Goal: Navigation & Orientation: Find specific page/section

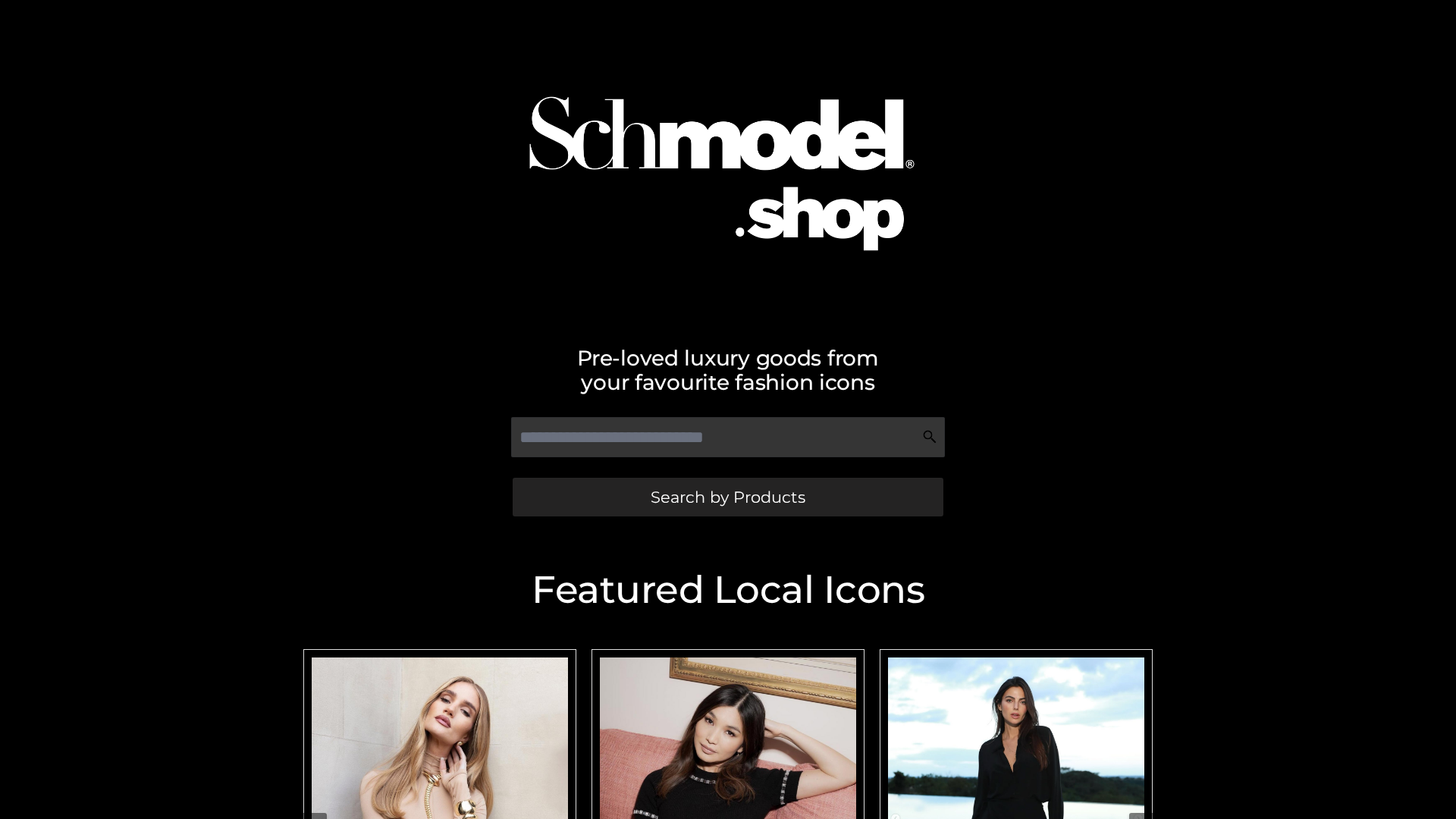
click at [727, 497] on span "Search by Products" at bounding box center [728, 497] width 155 height 16
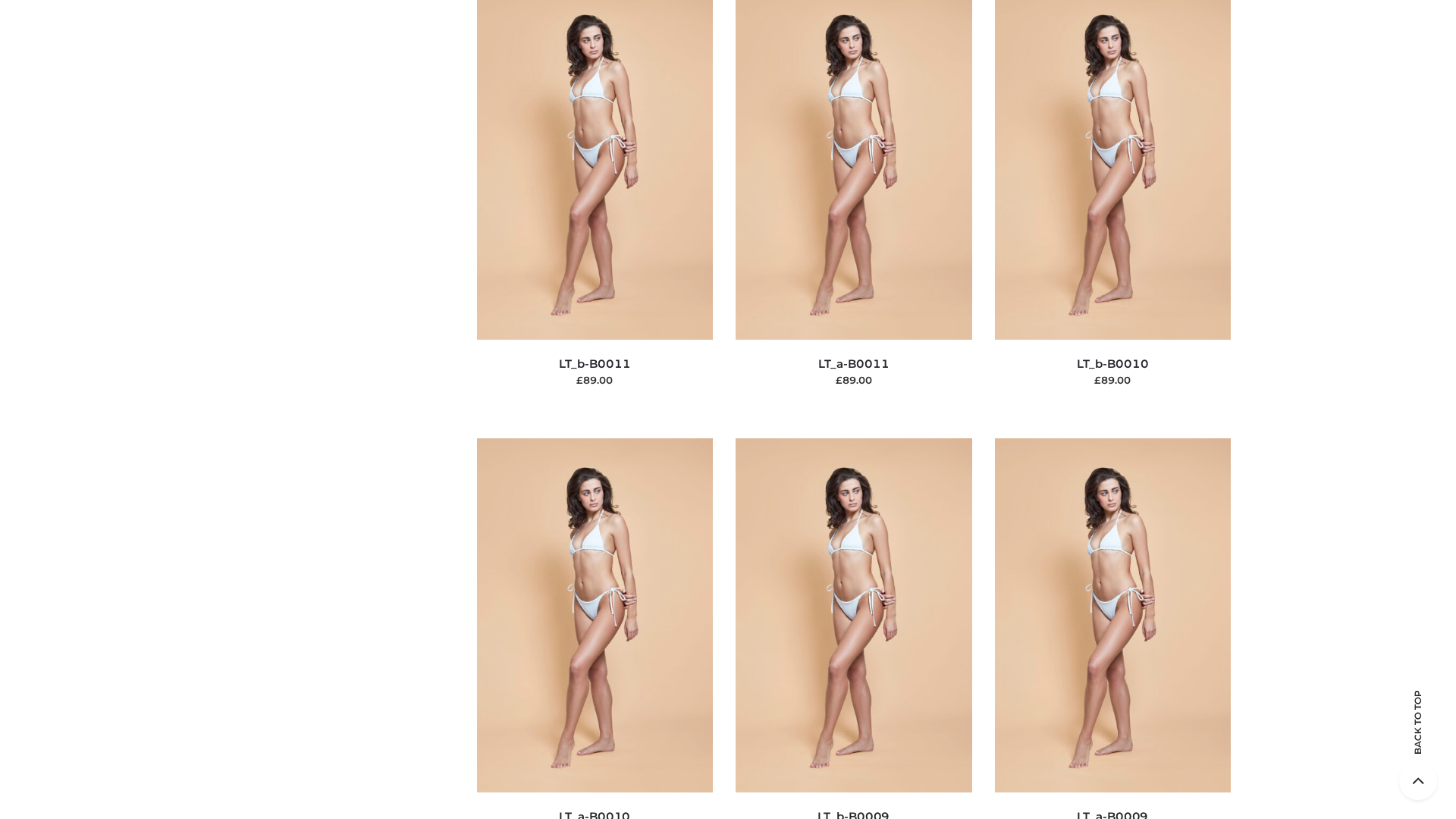
scroll to position [6809, 0]
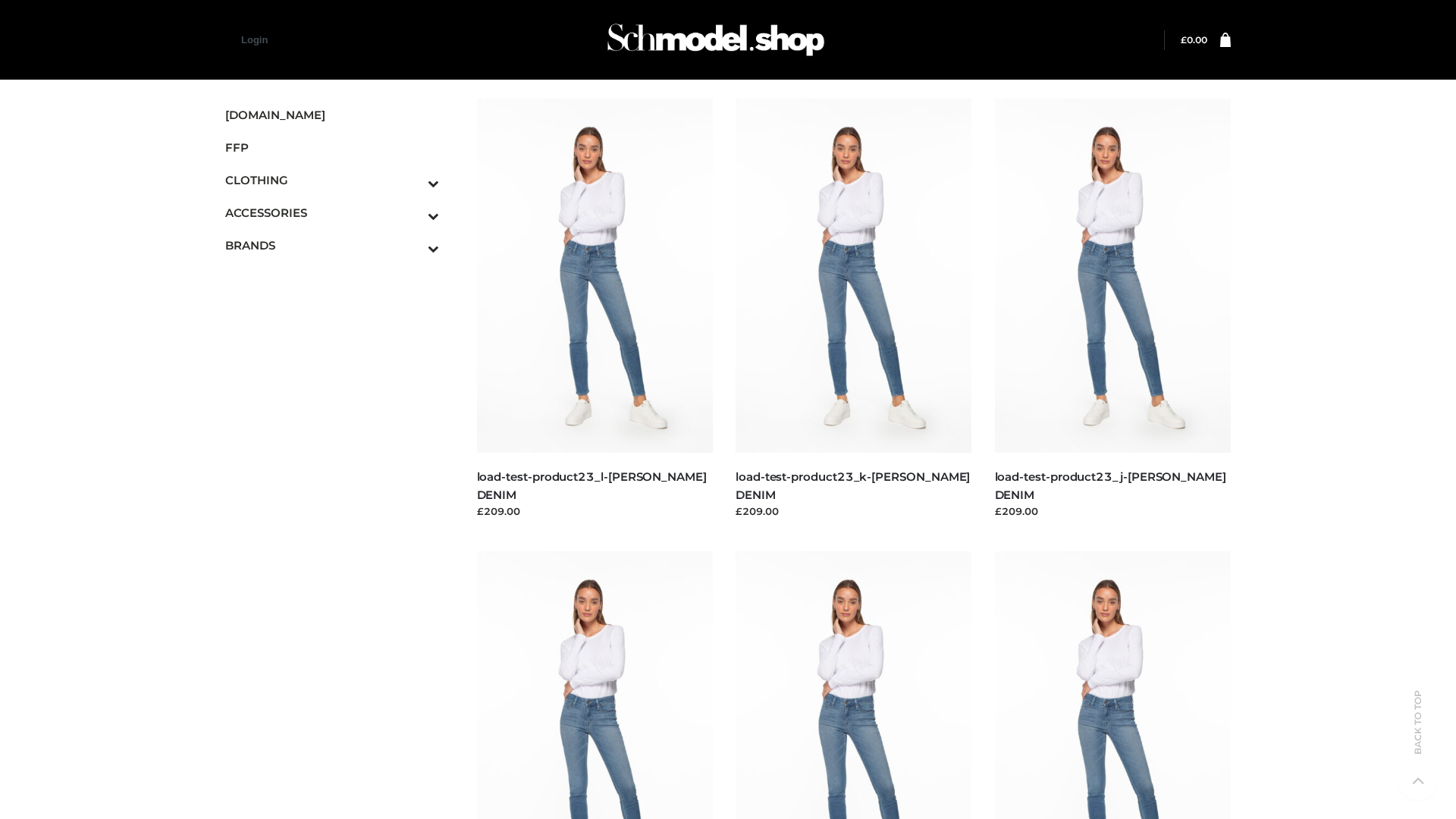
scroll to position [1330, 0]
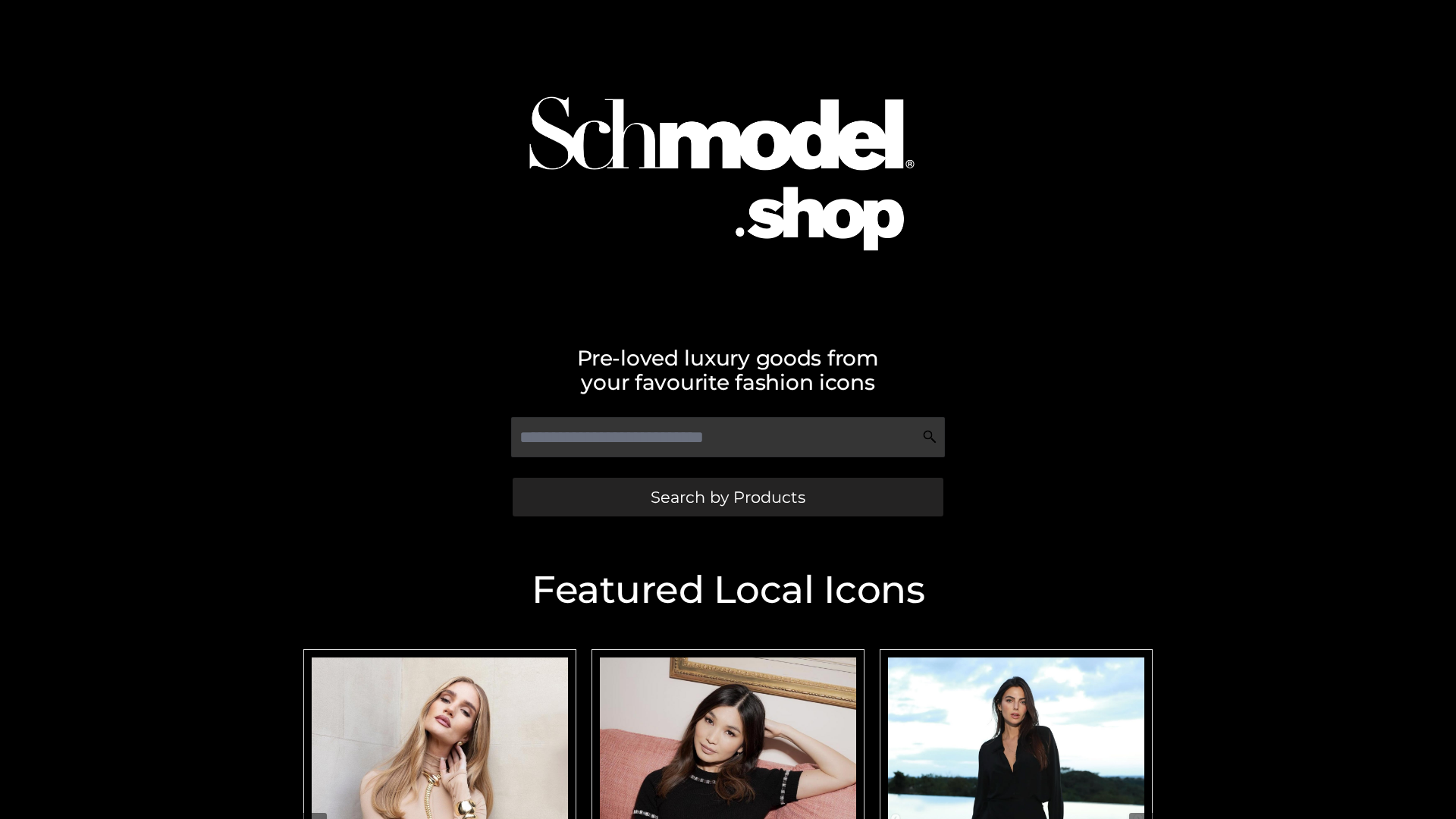
click at [727, 497] on span "Search by Products" at bounding box center [728, 497] width 155 height 16
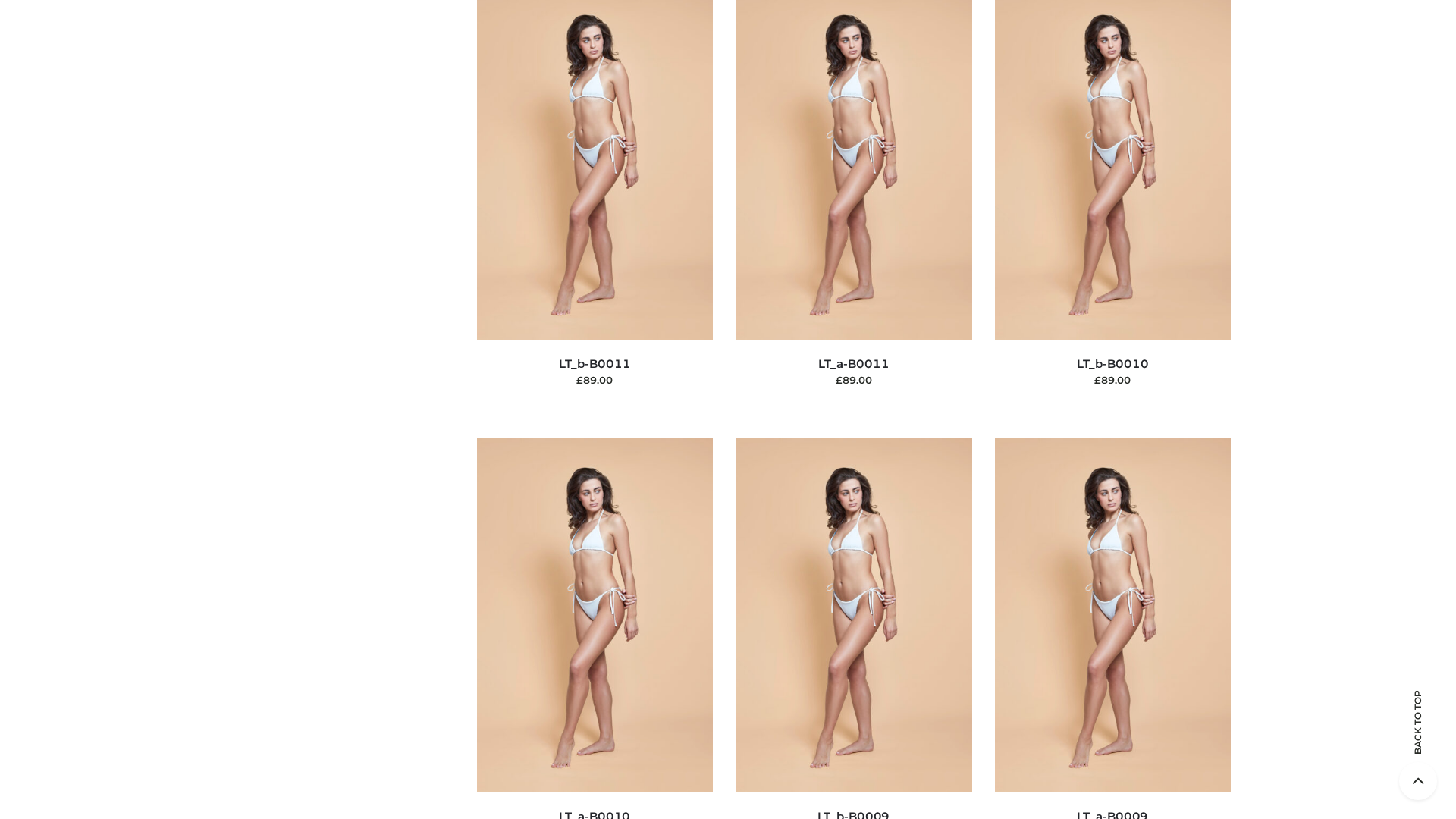
scroll to position [6809, 0]
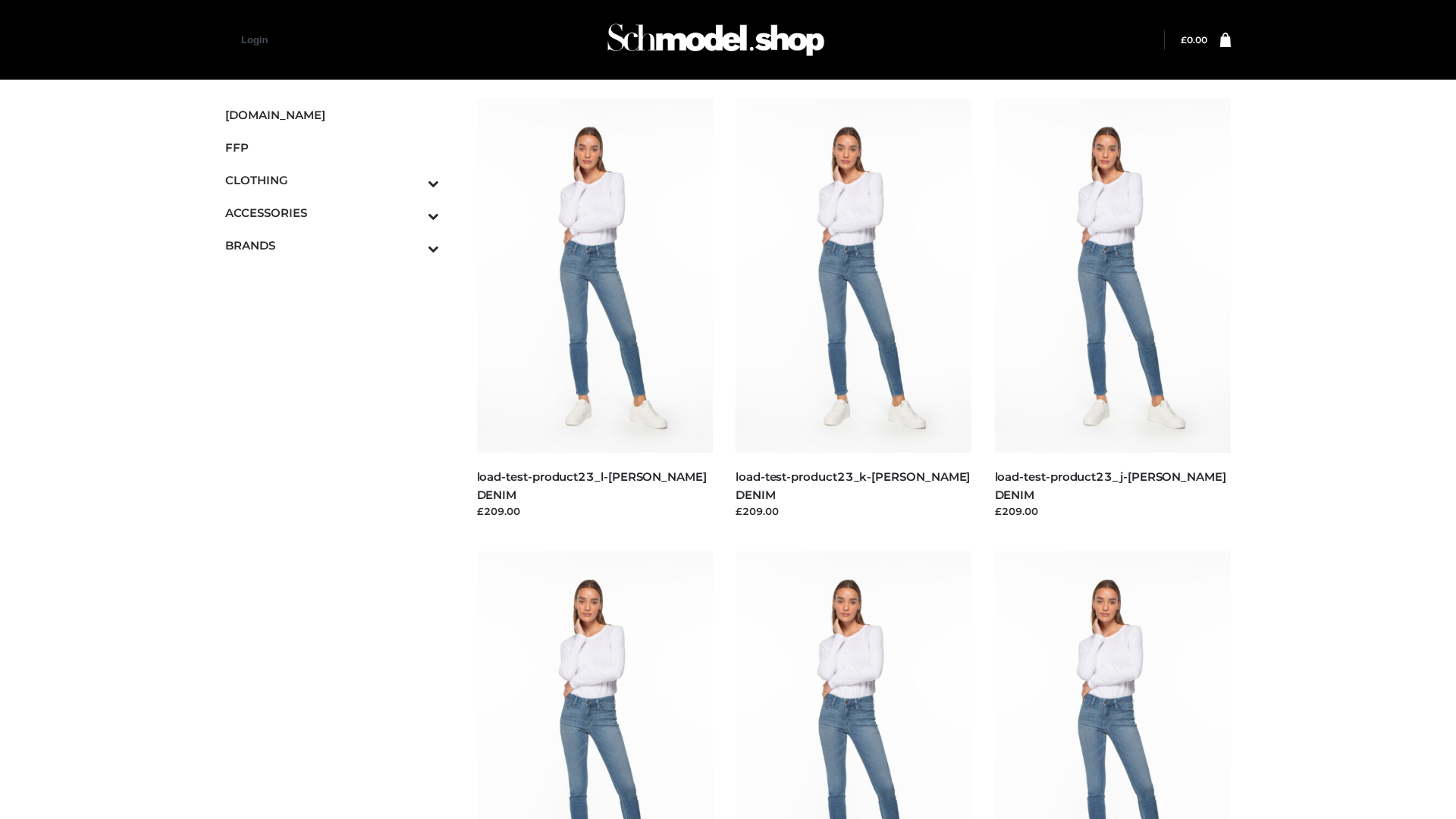
scroll to position [1330, 0]
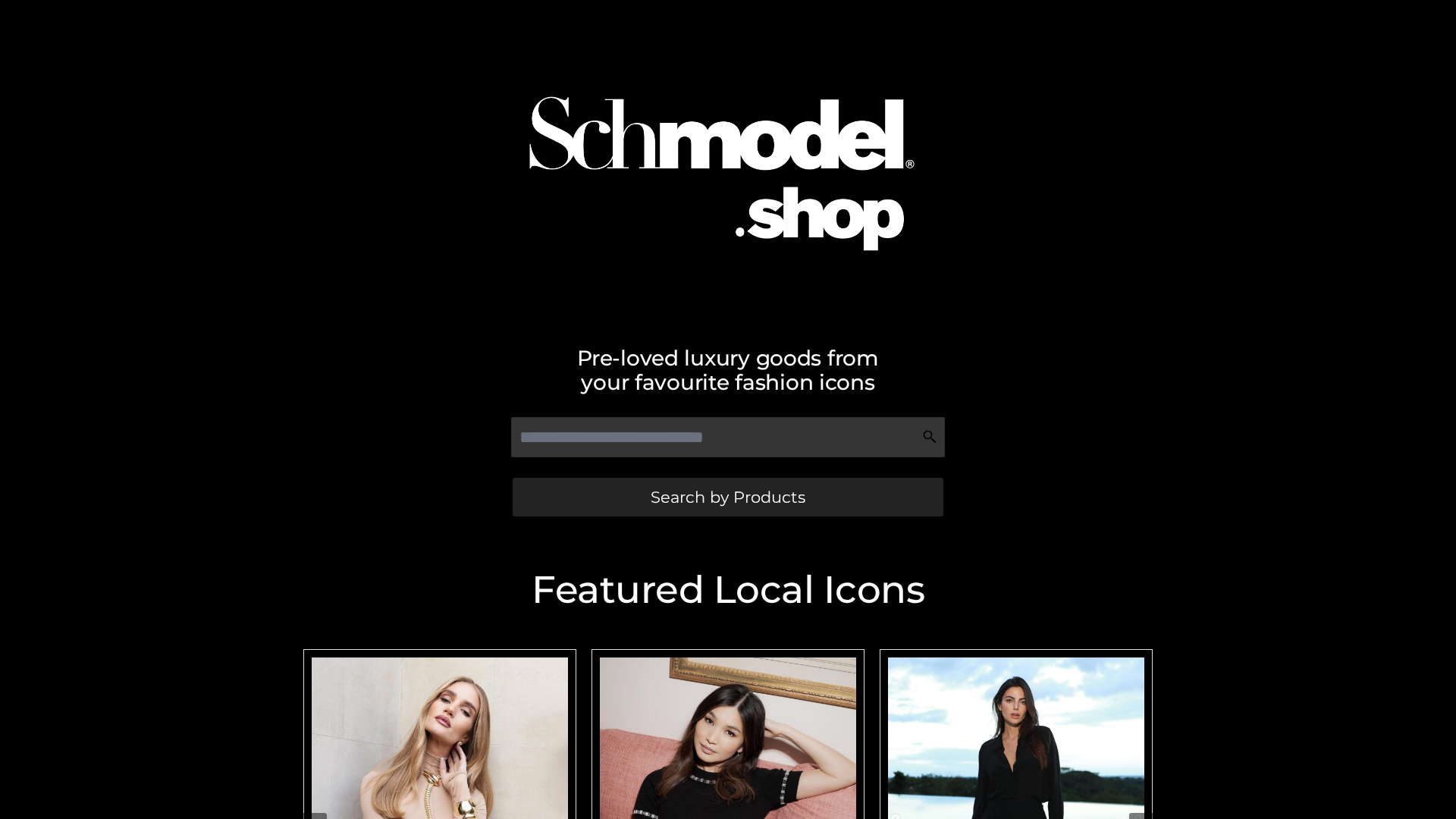
click at [727, 497] on span "Search by Products" at bounding box center [728, 497] width 155 height 16
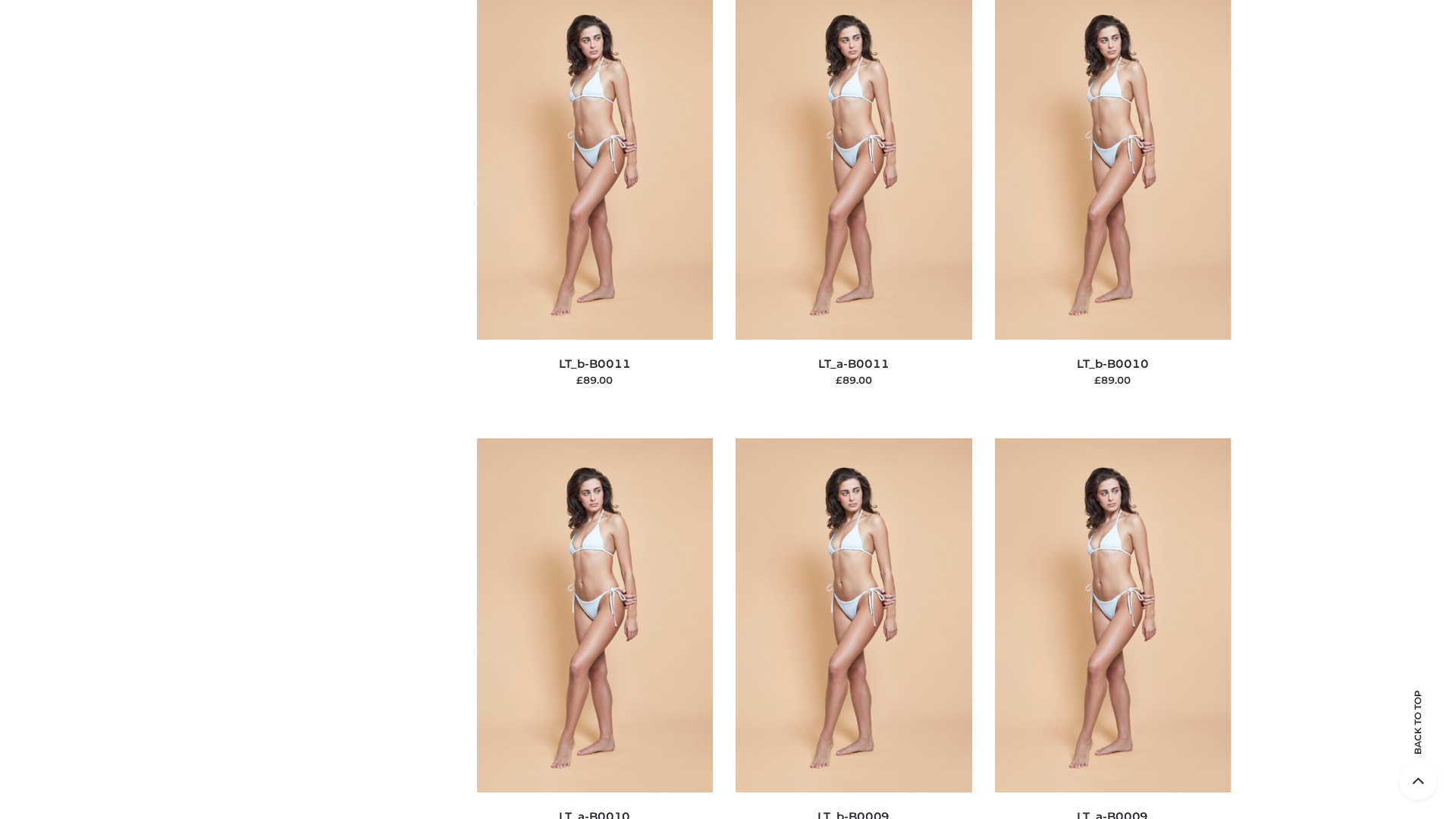
scroll to position [6809, 0]
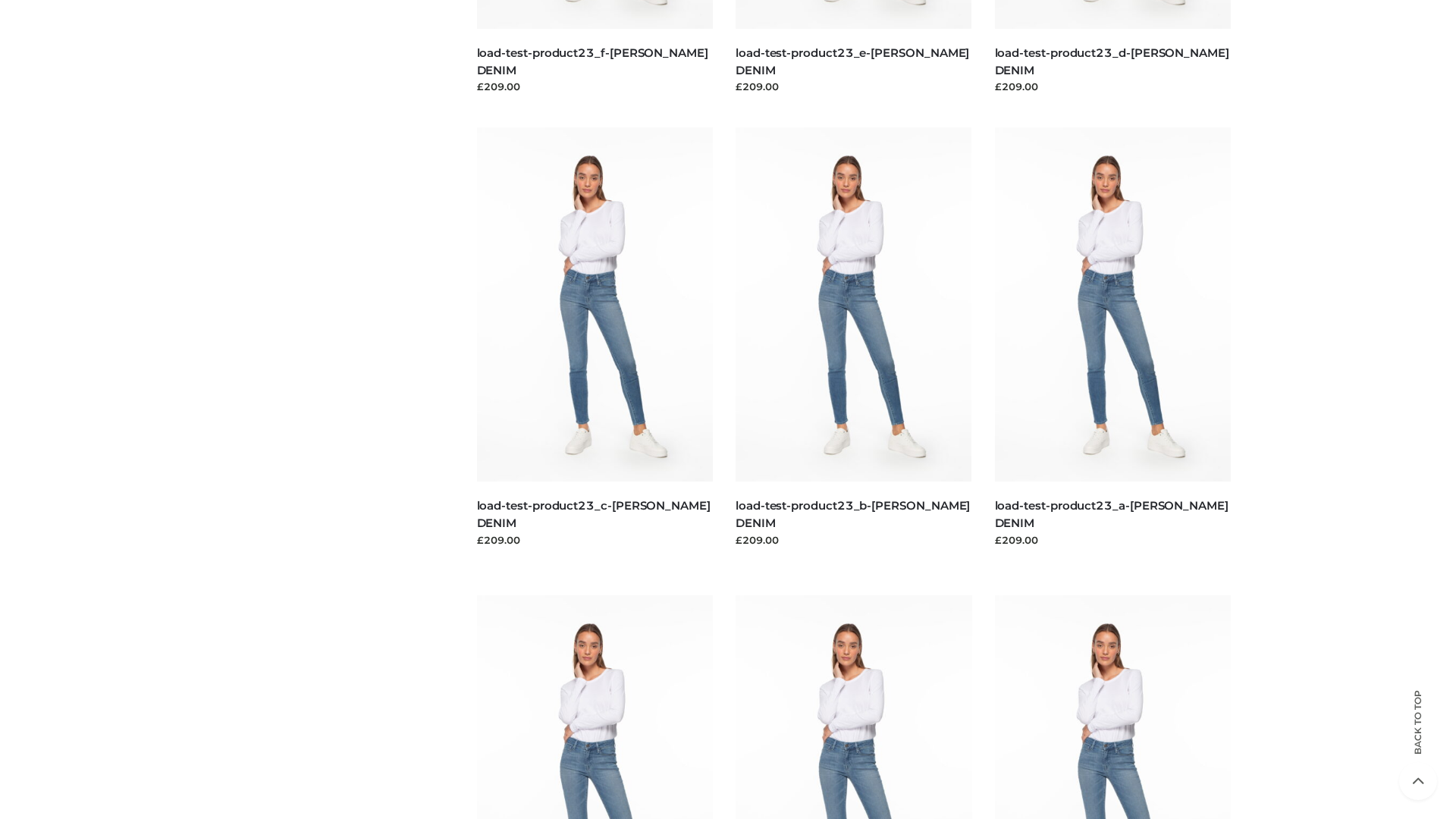
scroll to position [1330, 0]
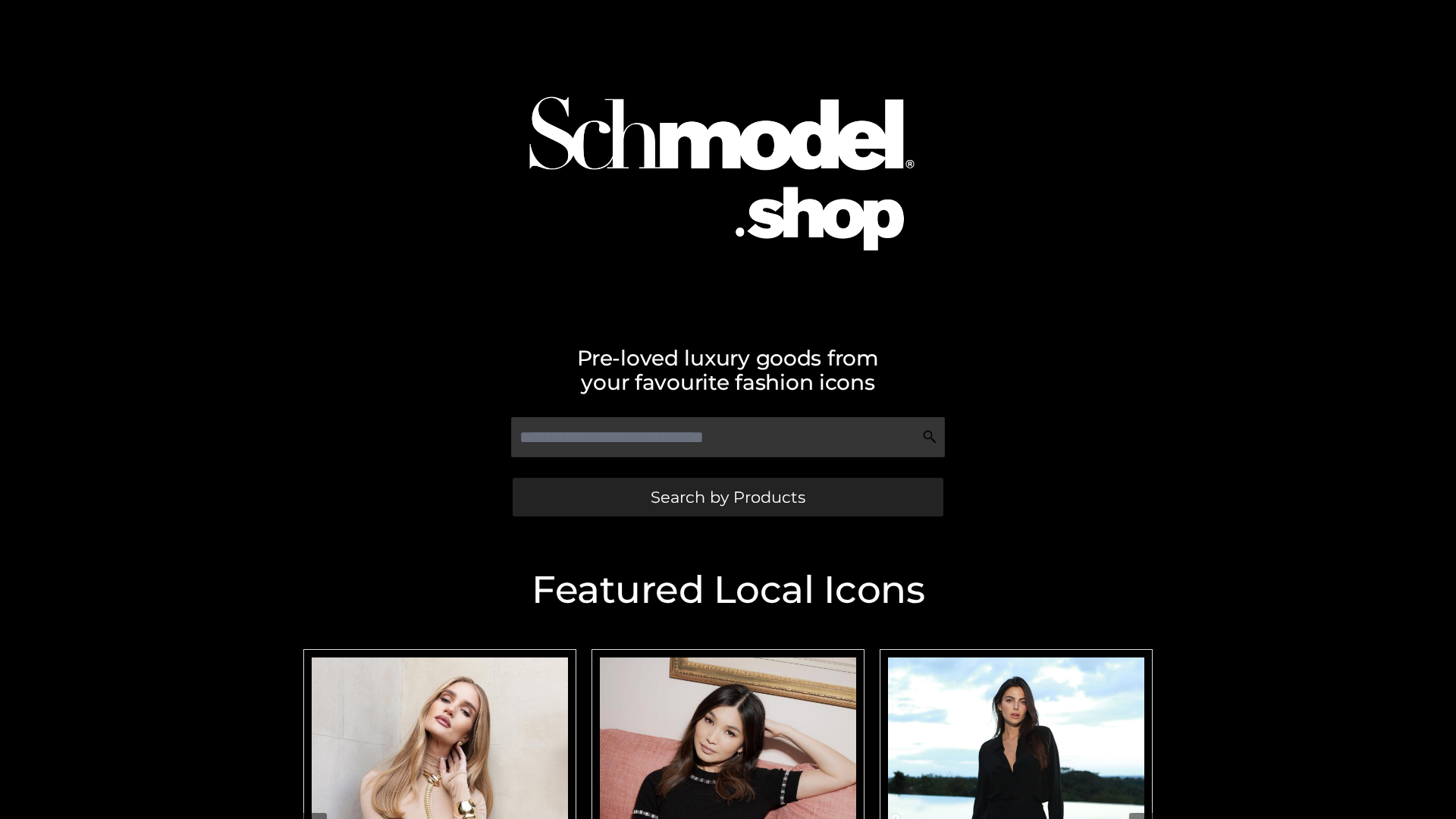
click at [727, 497] on span "Search by Products" at bounding box center [728, 497] width 155 height 16
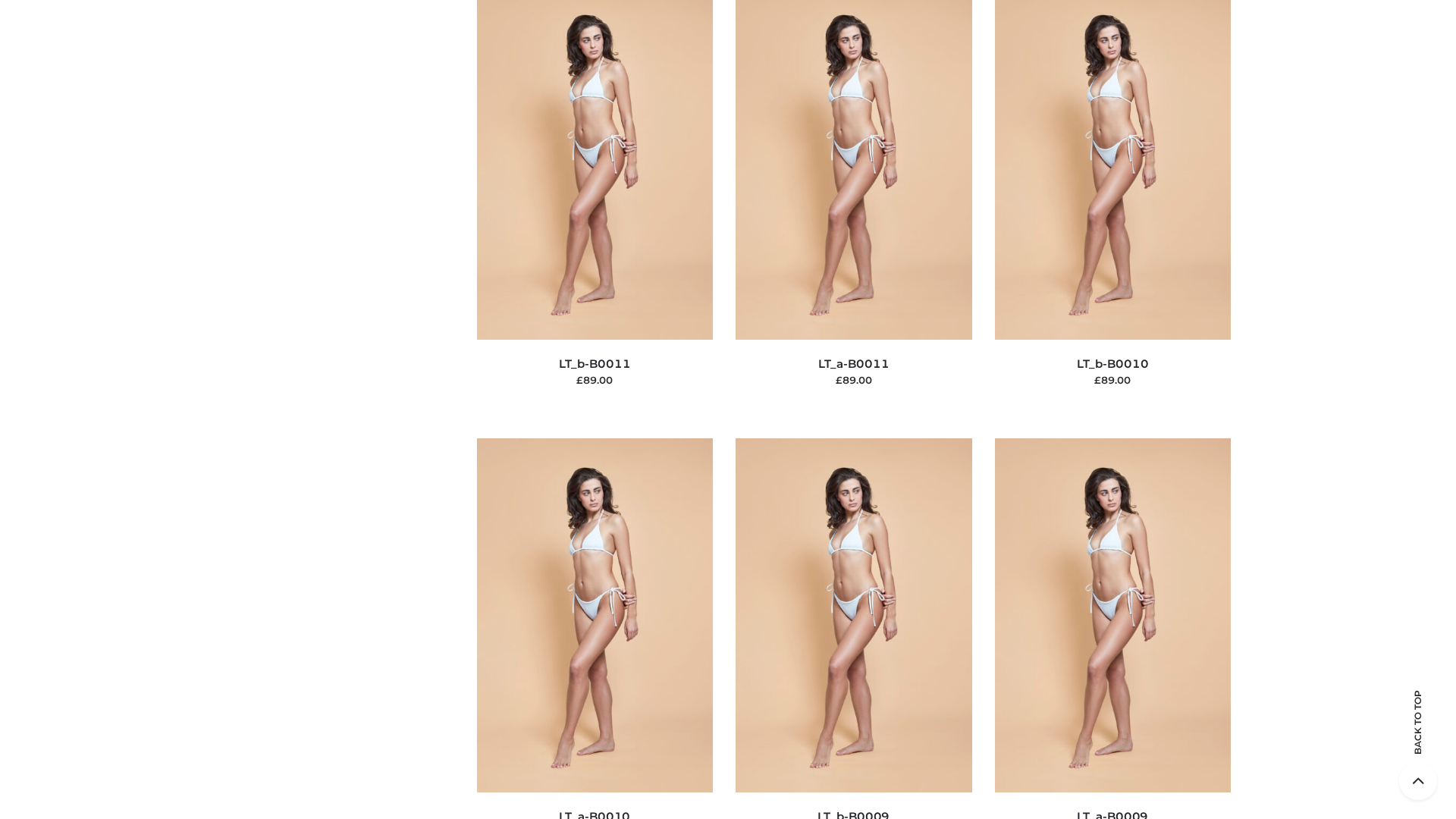
scroll to position [6809, 0]
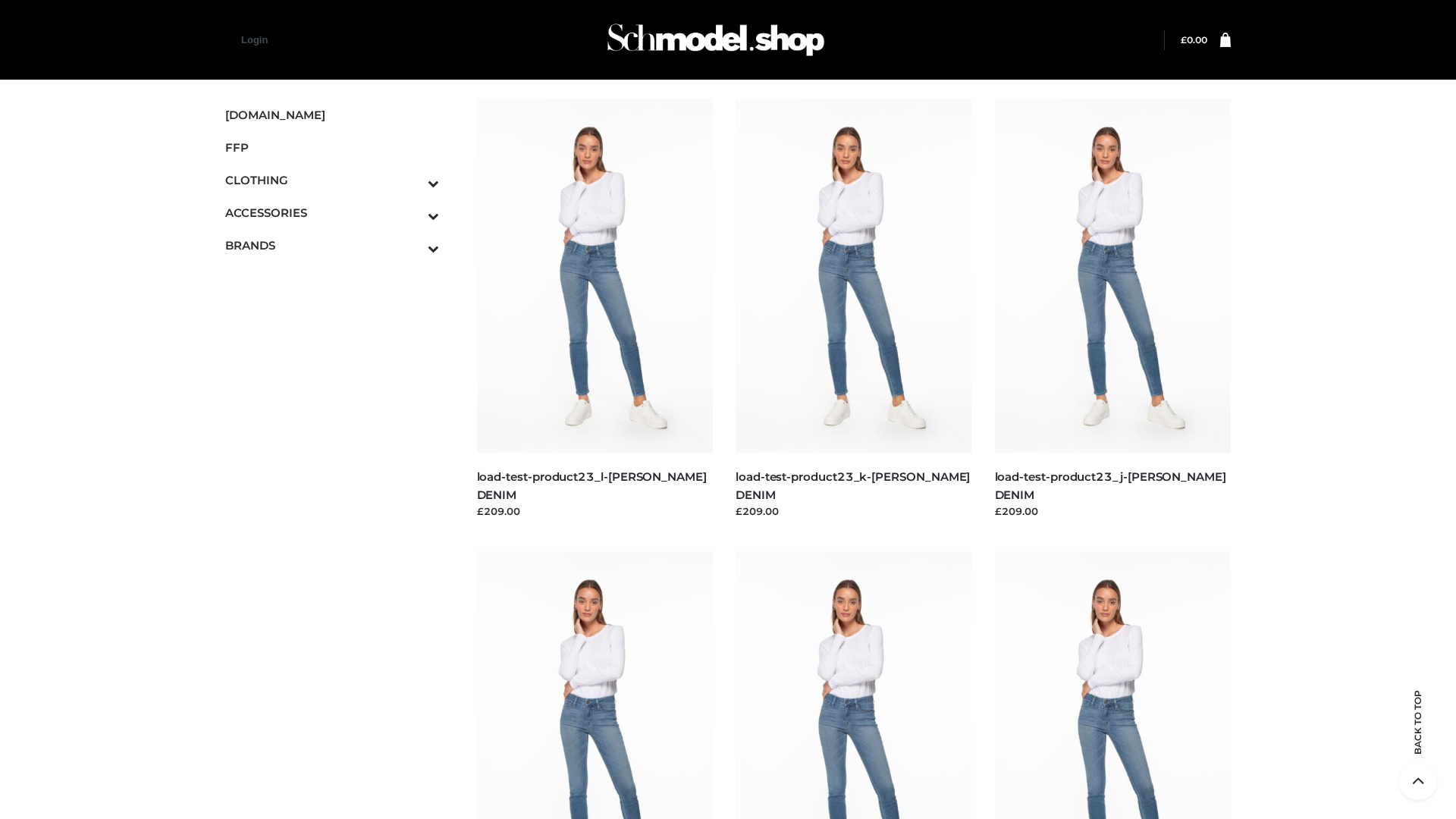
scroll to position [1330, 0]
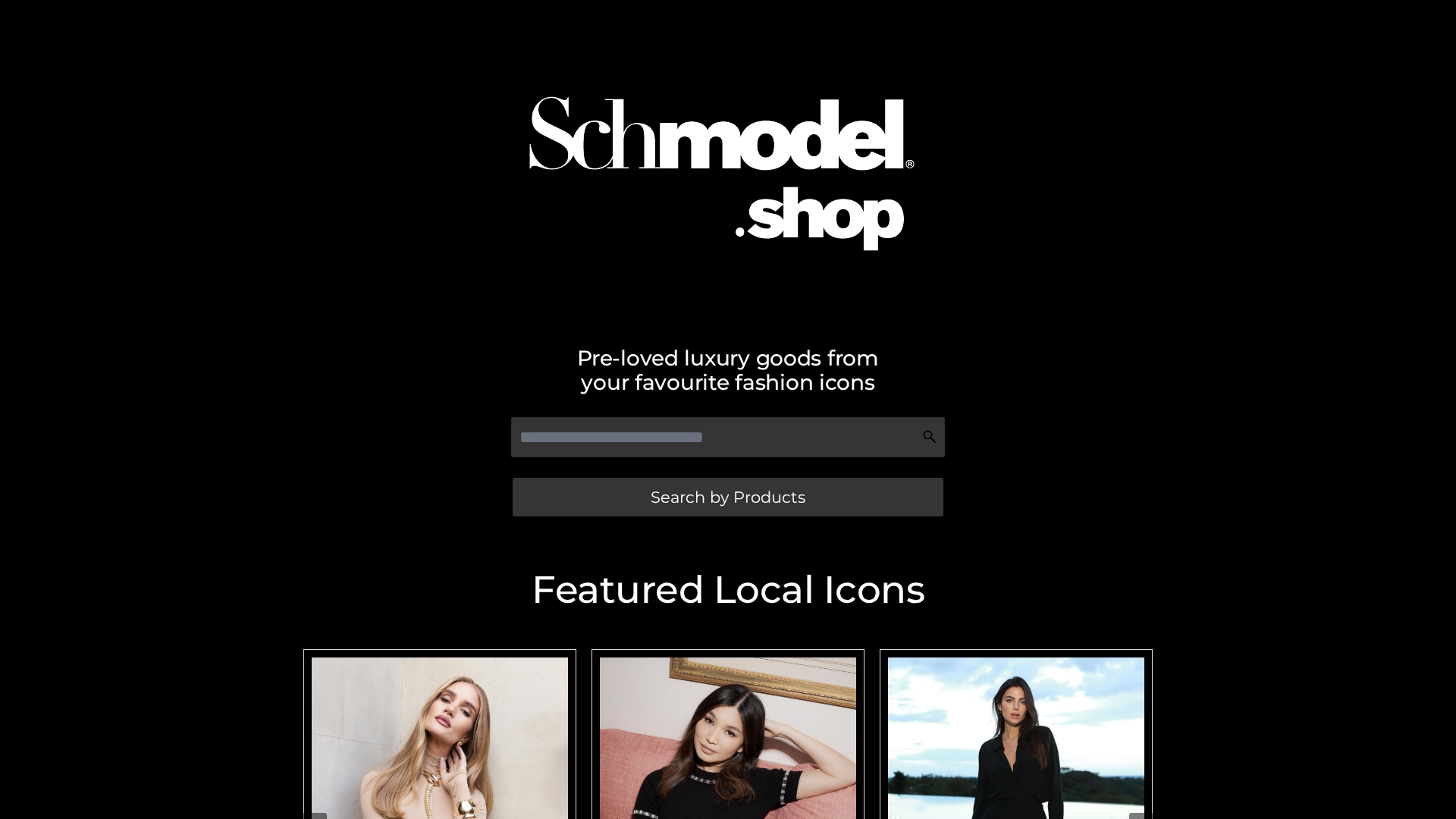
click at [727, 497] on span "Search by Products" at bounding box center [728, 497] width 155 height 16
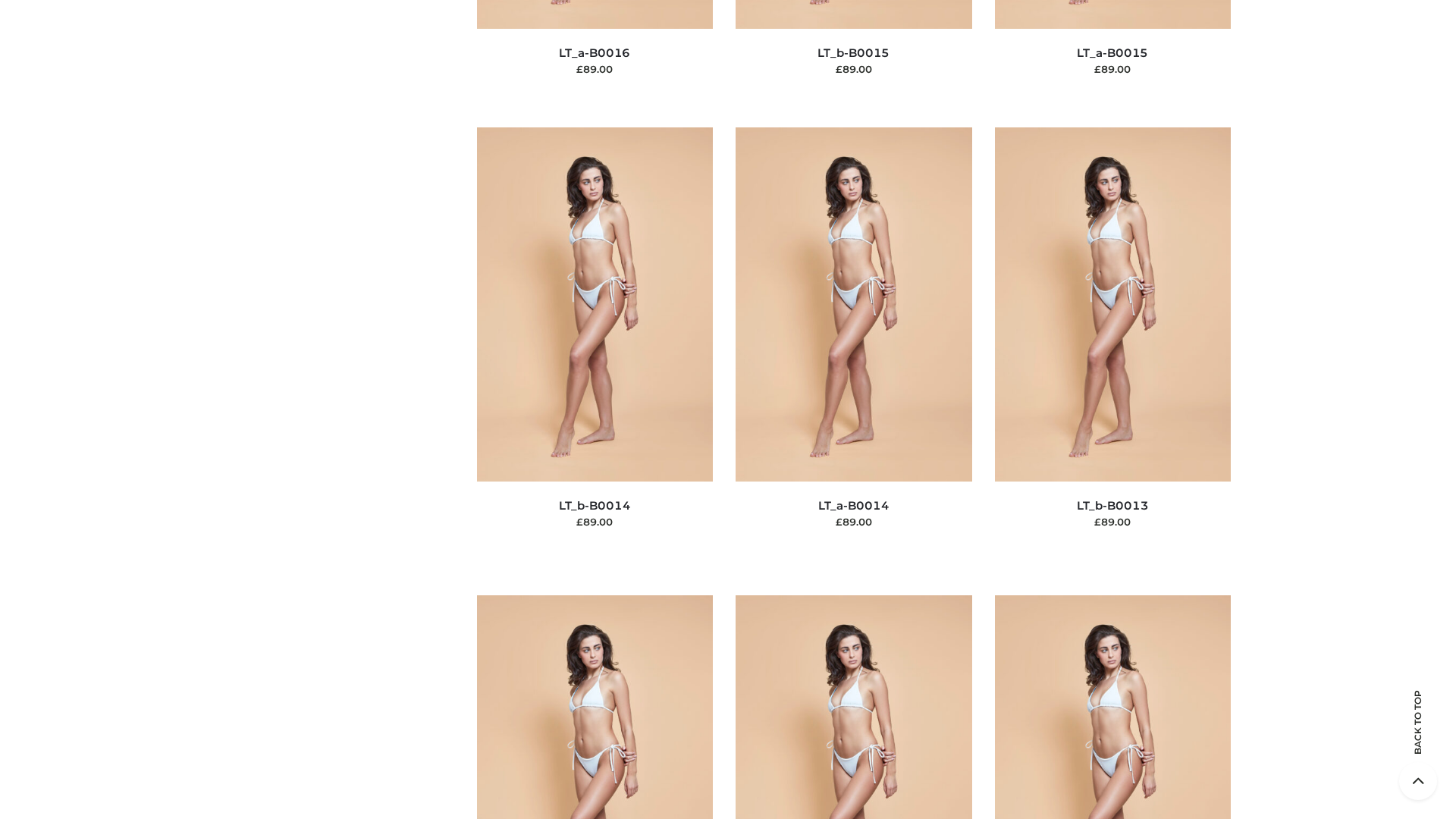
scroll to position [5392, 0]
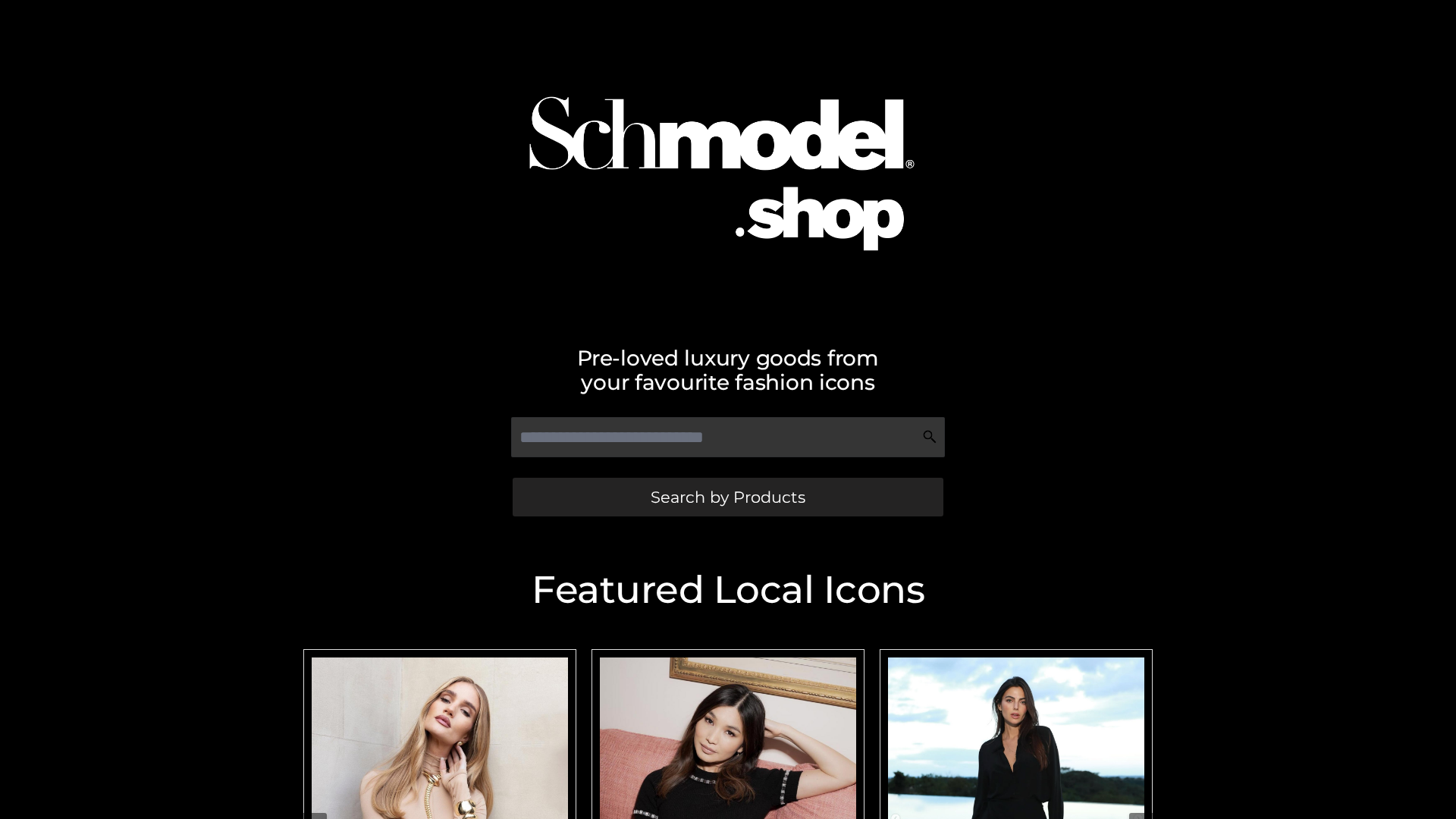
click at [727, 497] on span "Search by Products" at bounding box center [728, 497] width 155 height 16
